Goal: Information Seeking & Learning: Learn about a topic

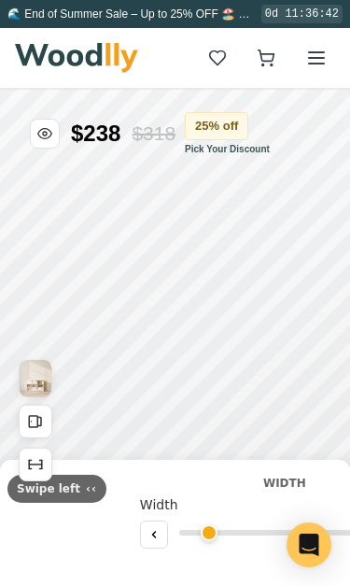
type input "54"
type input "3"
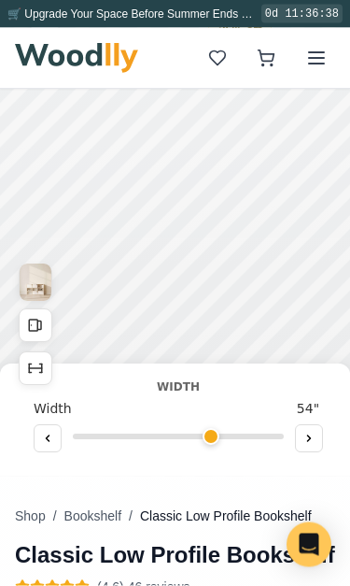
scroll to position [96, 0]
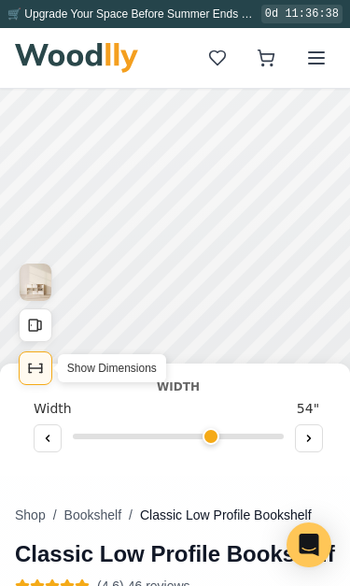
click at [42, 366] on icon "Show Dimensions" at bounding box center [42, 368] width 0 height 8
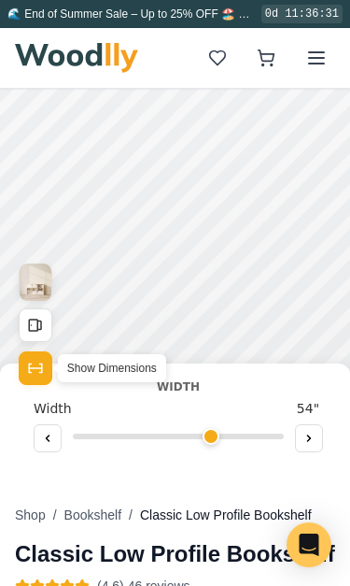
click at [41, 360] on icon "Show Dimensions" at bounding box center [35, 368] width 17 height 17
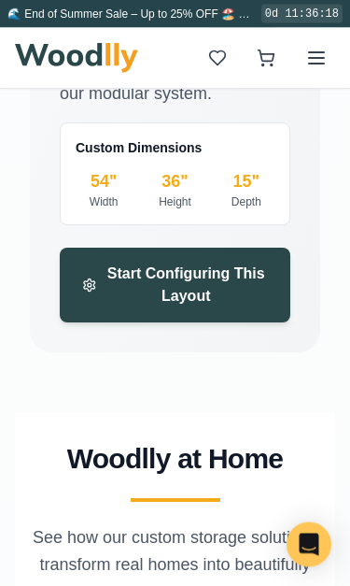
scroll to position [3932, 0]
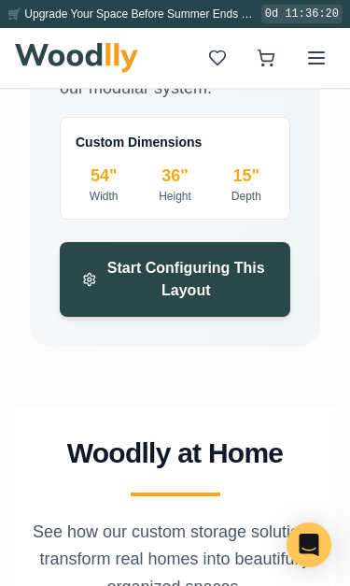
click at [244, 184] on div "15 "" at bounding box center [247, 176] width 56 height 26
click at [252, 185] on div "15 "" at bounding box center [247, 176] width 56 height 26
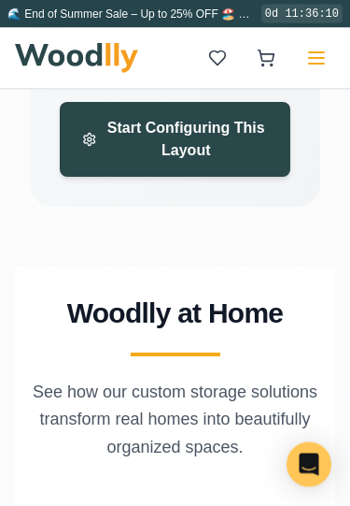
click at [319, 64] on line at bounding box center [316, 64] width 15 height 0
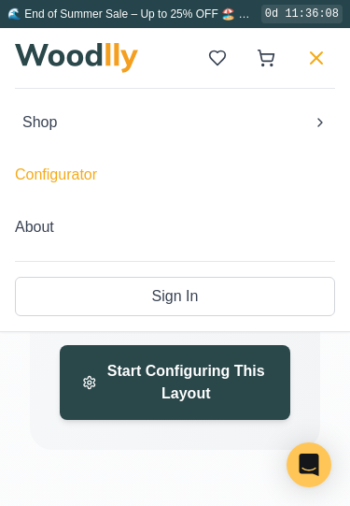
click at [79, 179] on button "Configurator" at bounding box center [175, 174] width 321 height 37
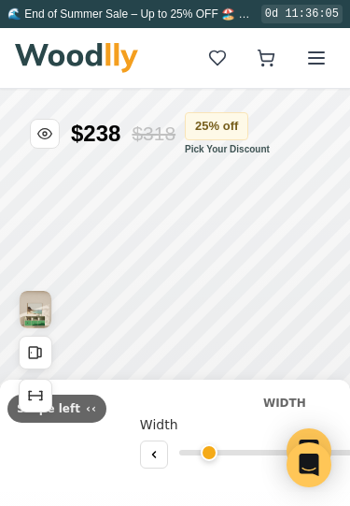
type input "63"
type input "2"
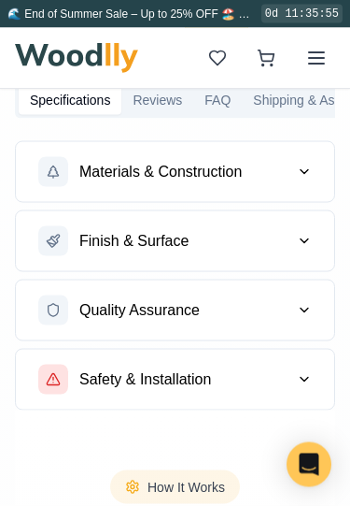
scroll to position [1087, 0]
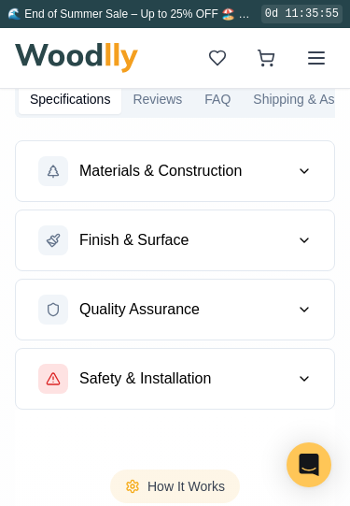
click at [312, 173] on button "Materials & Construction" at bounding box center [175, 171] width 319 height 60
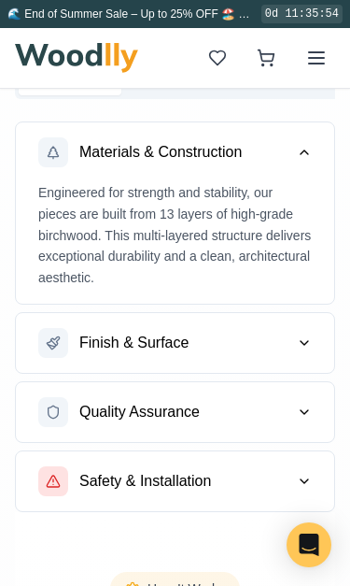
scroll to position [1188, 0]
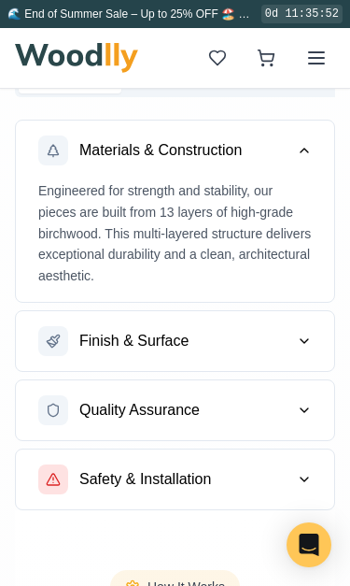
click at [315, 336] on button "Finish & Surface" at bounding box center [175, 341] width 319 height 60
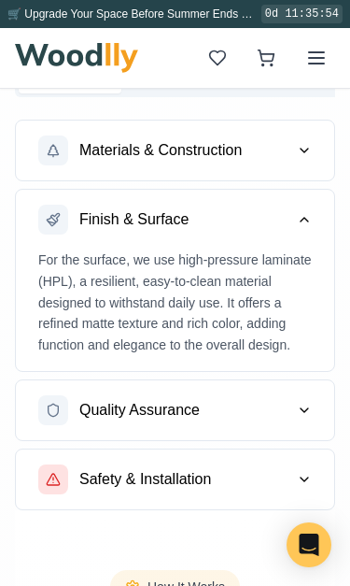
click at [310, 403] on icon "button" at bounding box center [304, 410] width 15 height 15
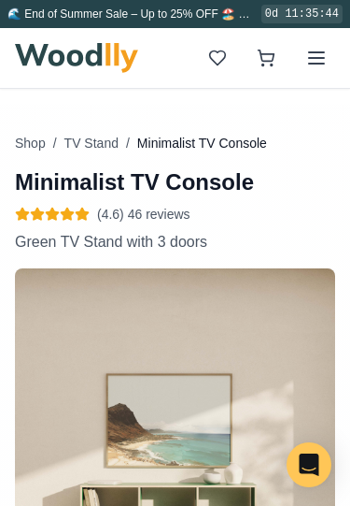
scroll to position [373, 0]
